Goal: Task Accomplishment & Management: Manage account settings

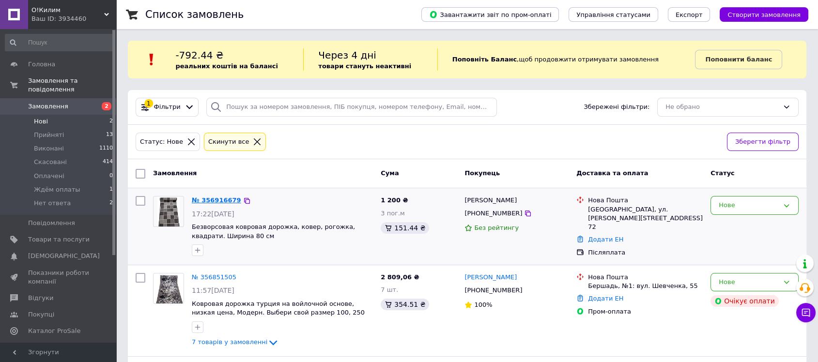
click at [213, 201] on link "№ 356916679" at bounding box center [216, 200] width 49 height 7
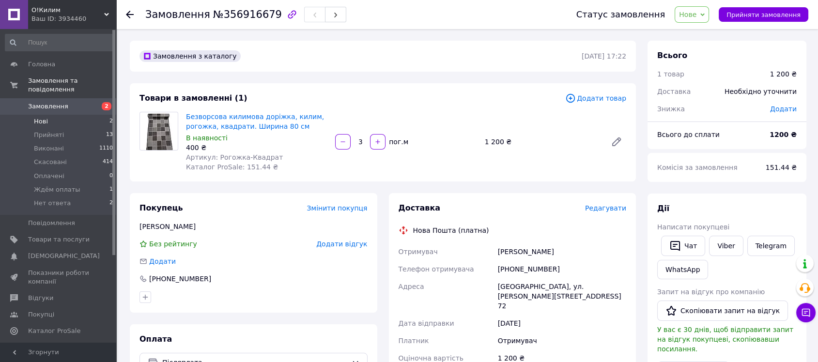
click at [42, 117] on span "Нові" at bounding box center [41, 121] width 14 height 9
